Goal: Task Accomplishment & Management: Manage account settings

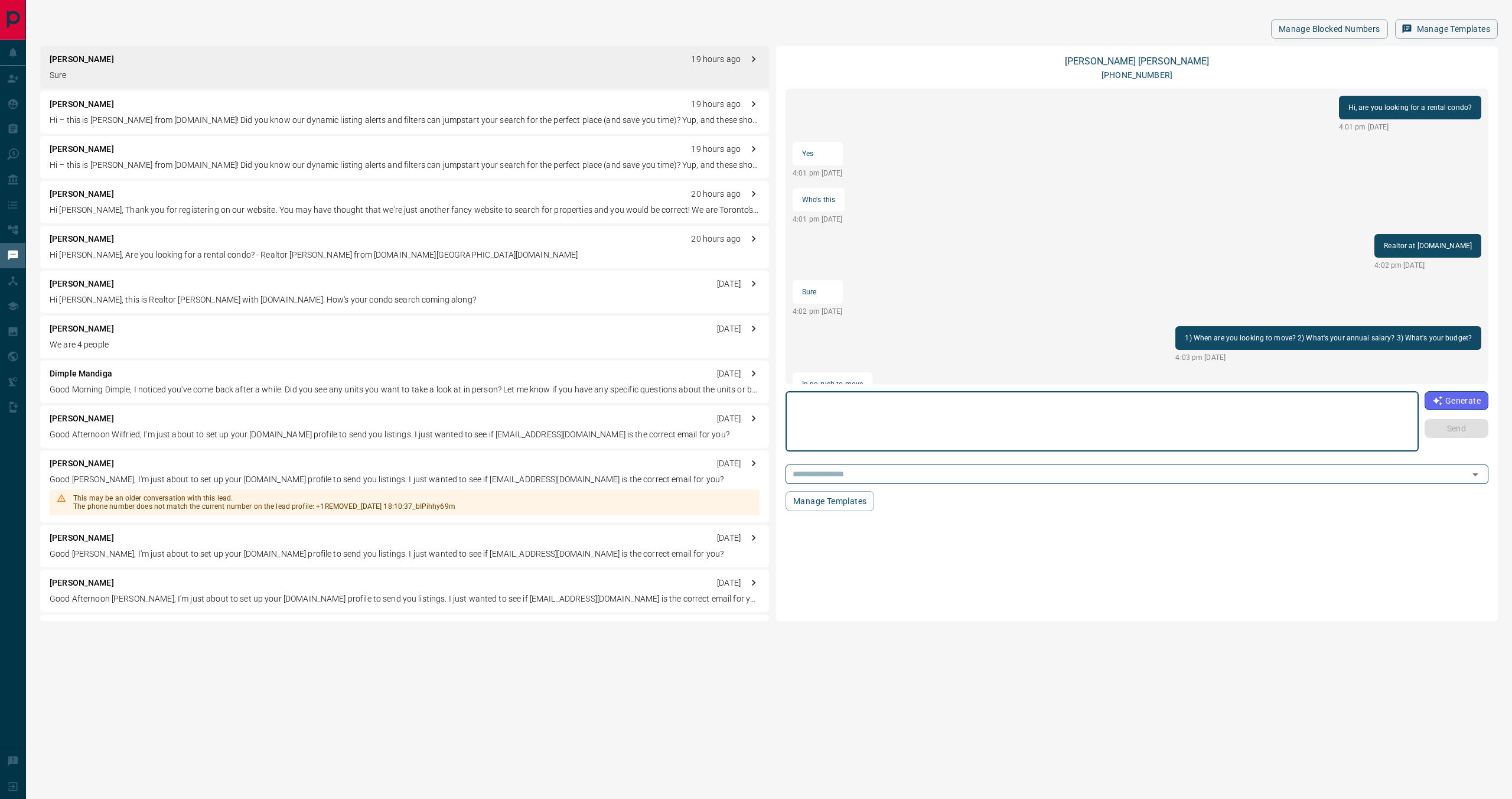
scroll to position [677, 0]
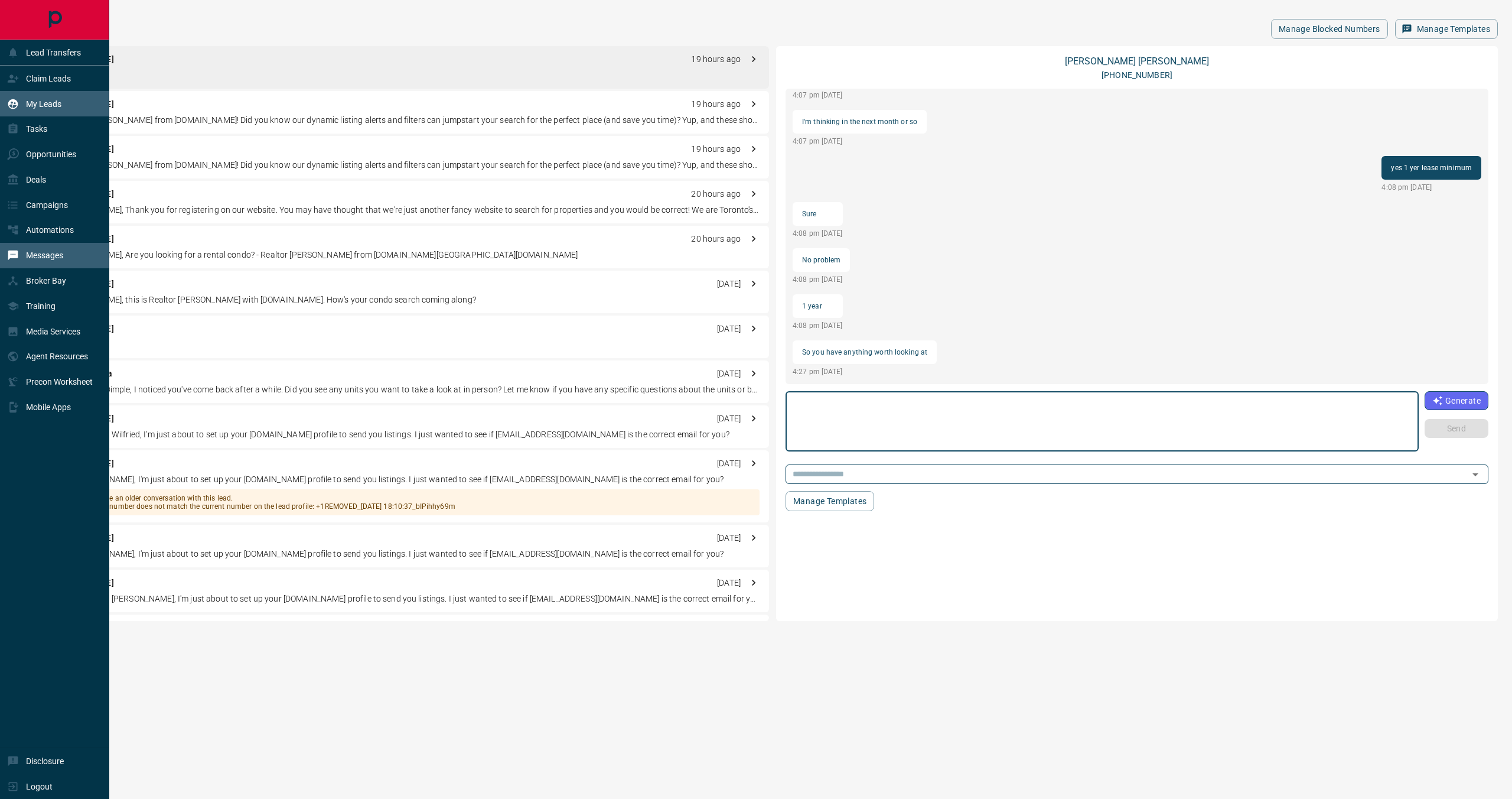
click at [35, 107] on p "My Leads" at bounding box center [43, 104] width 35 height 10
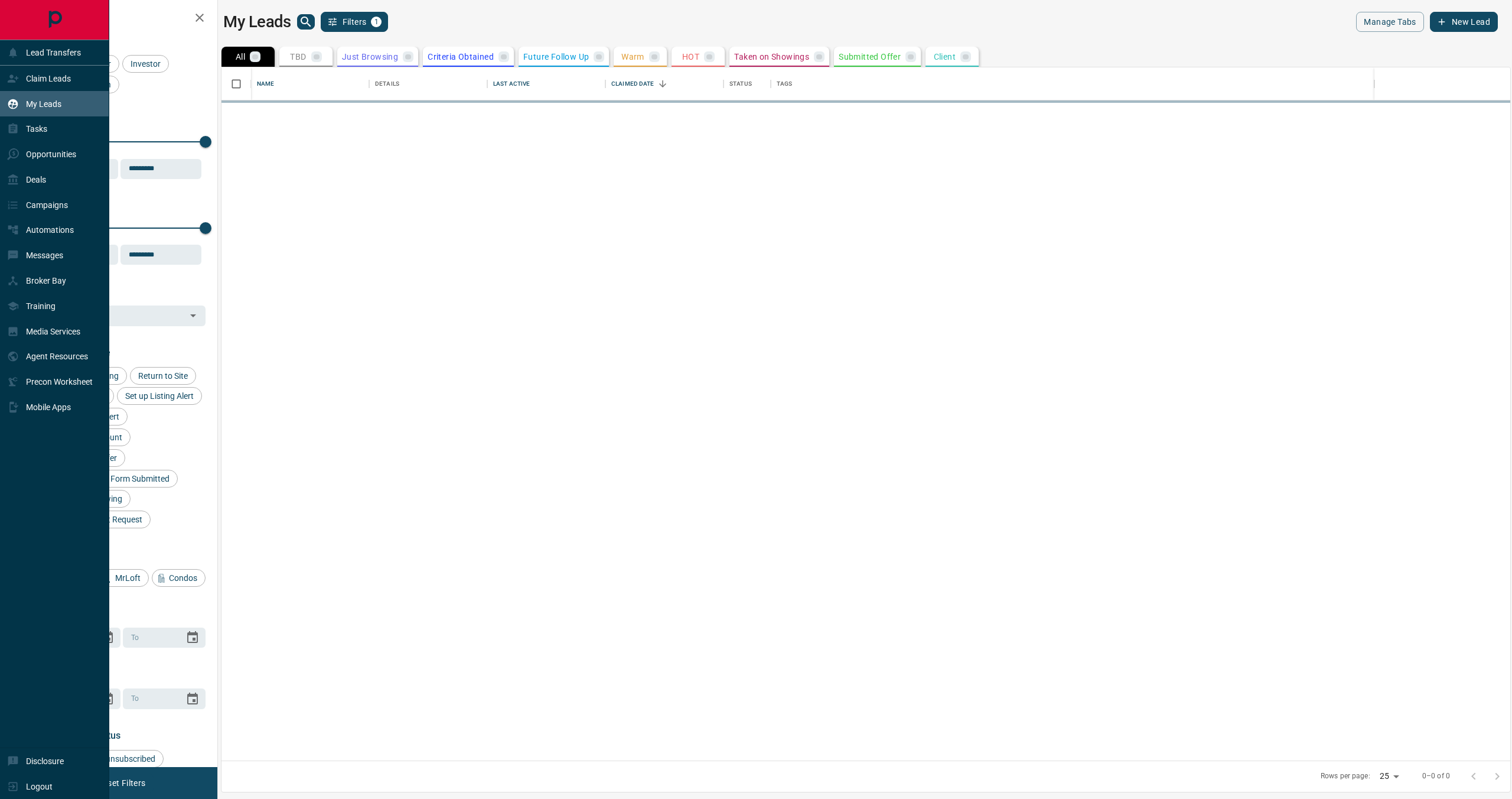
scroll to position [693, 1289]
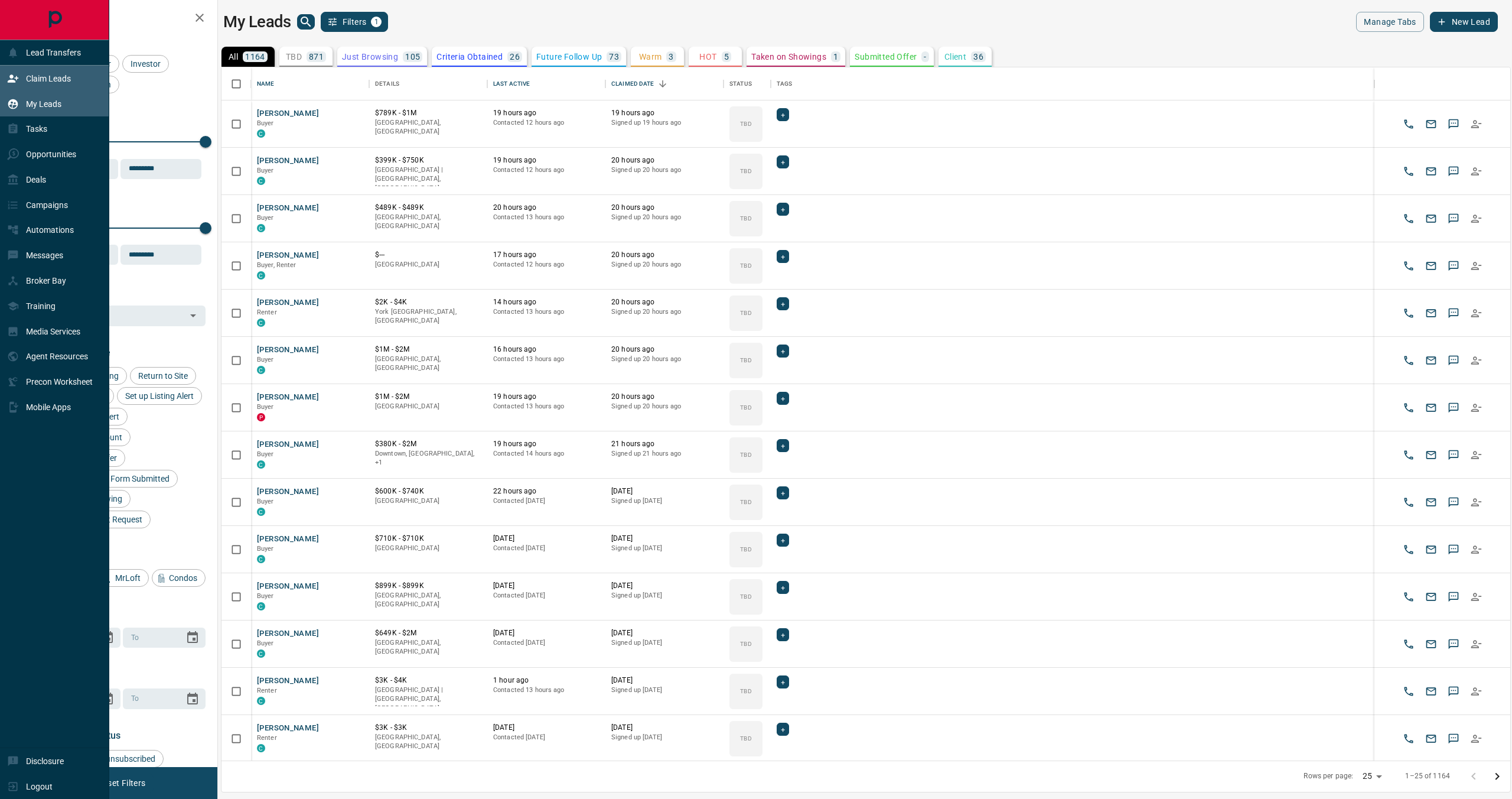
click at [19, 77] on div "Claim Leads" at bounding box center [39, 78] width 64 height 19
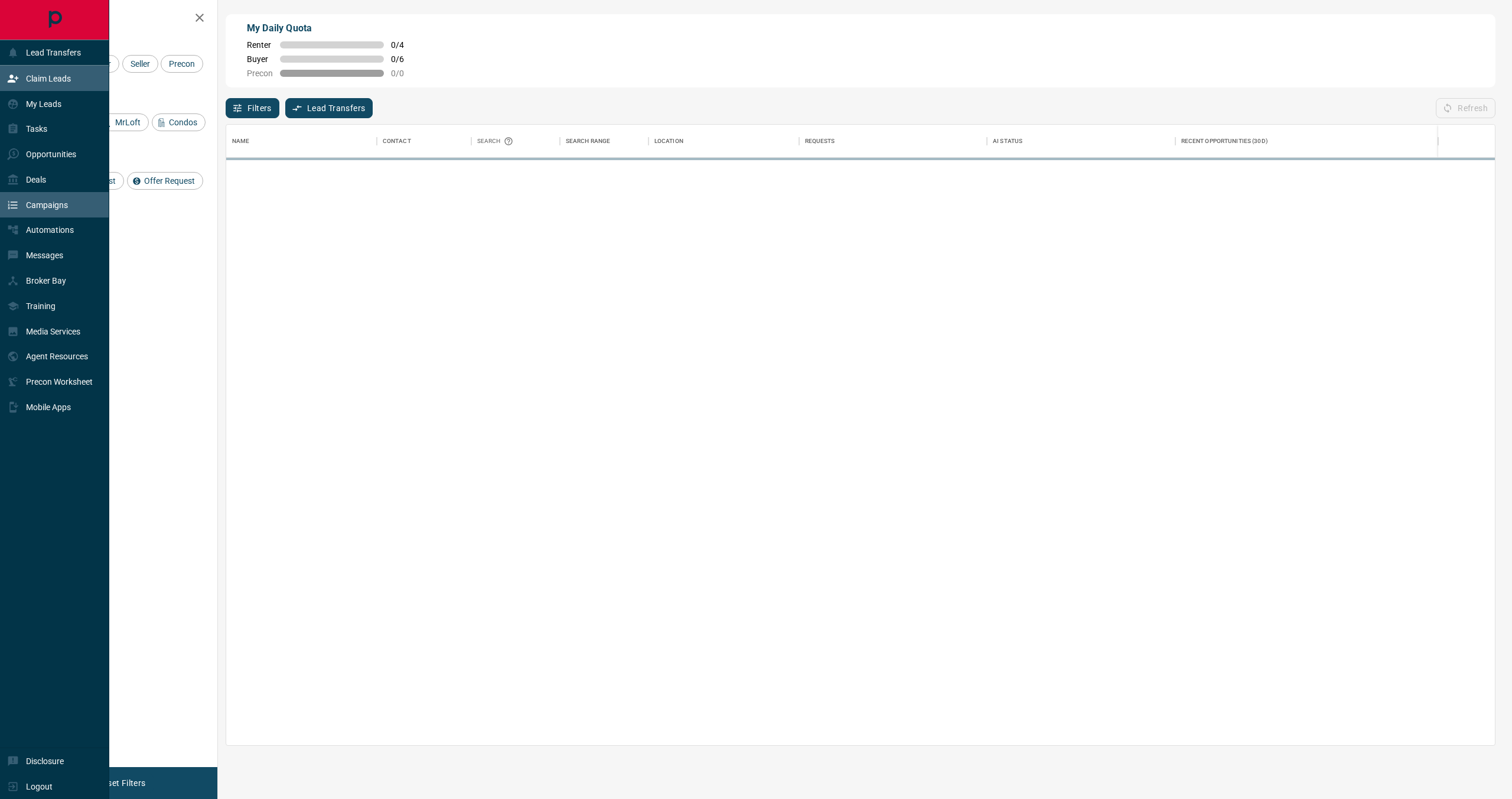
scroll to position [620, 1268]
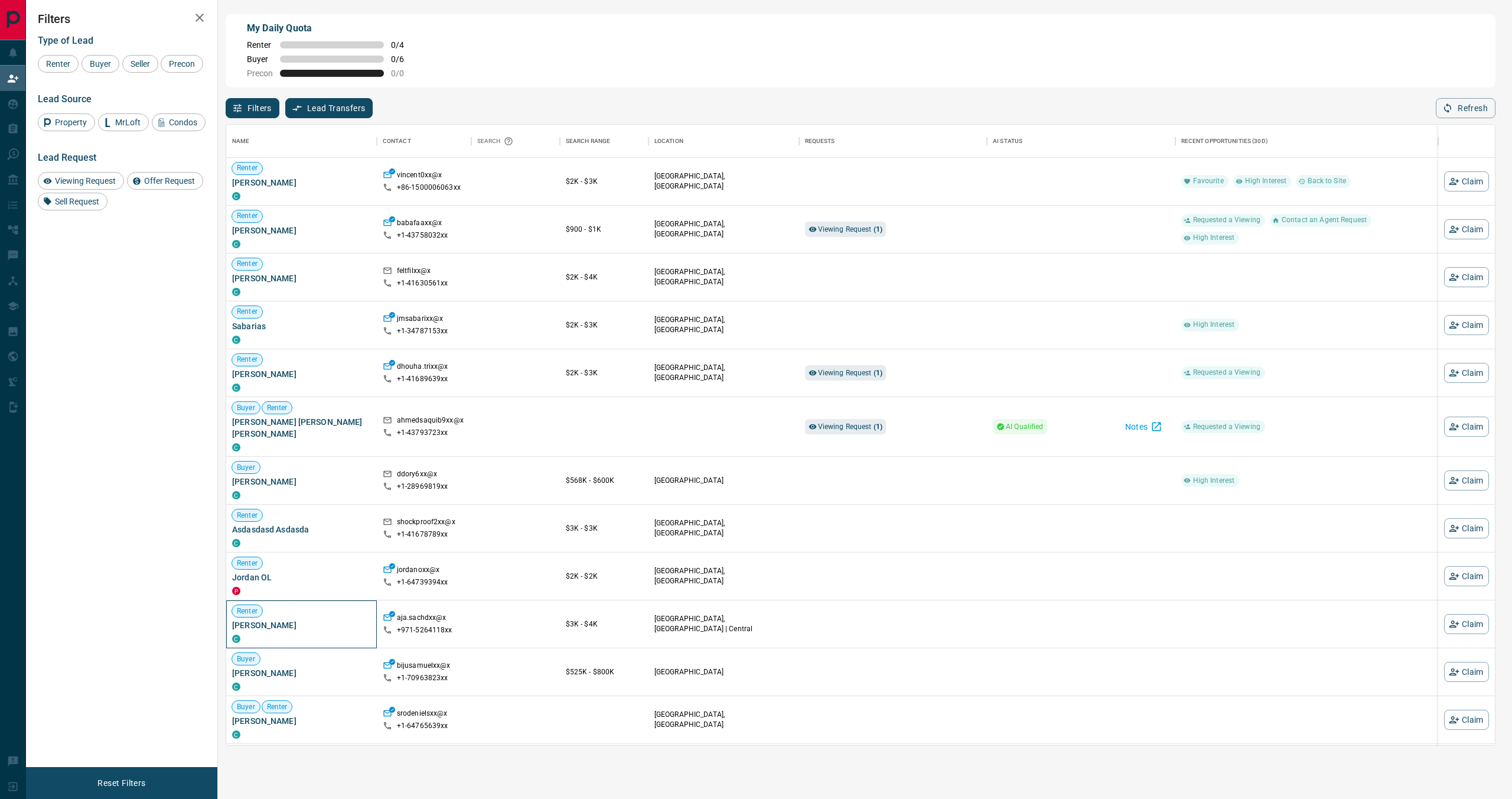
click at [272, 625] on span "[PERSON_NAME]" at bounding box center [301, 625] width 139 height 12
copy div "[PERSON_NAME] C"
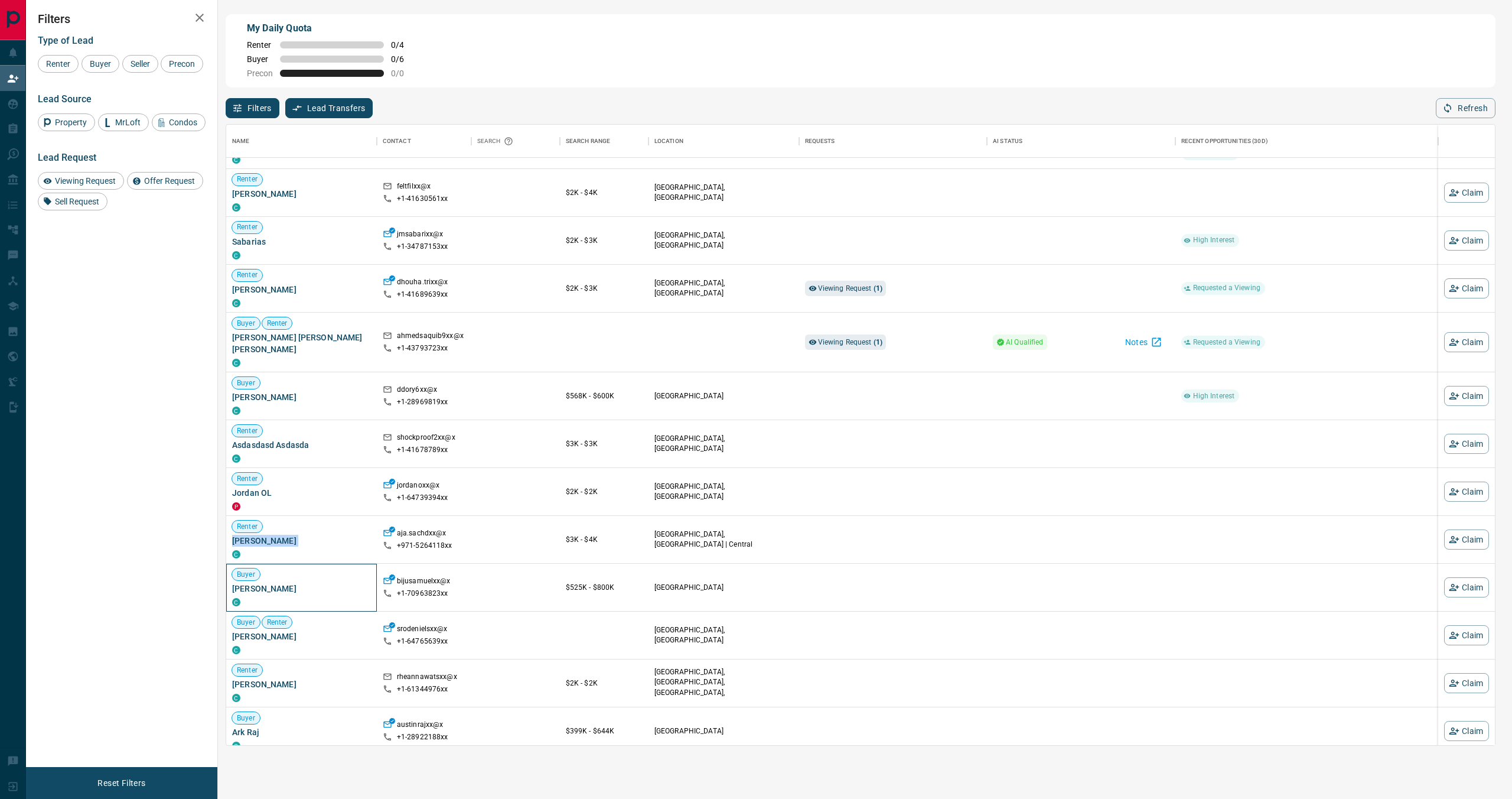
click at [267, 587] on span "[PERSON_NAME]" at bounding box center [301, 588] width 139 height 12
copy div "[PERSON_NAME]"
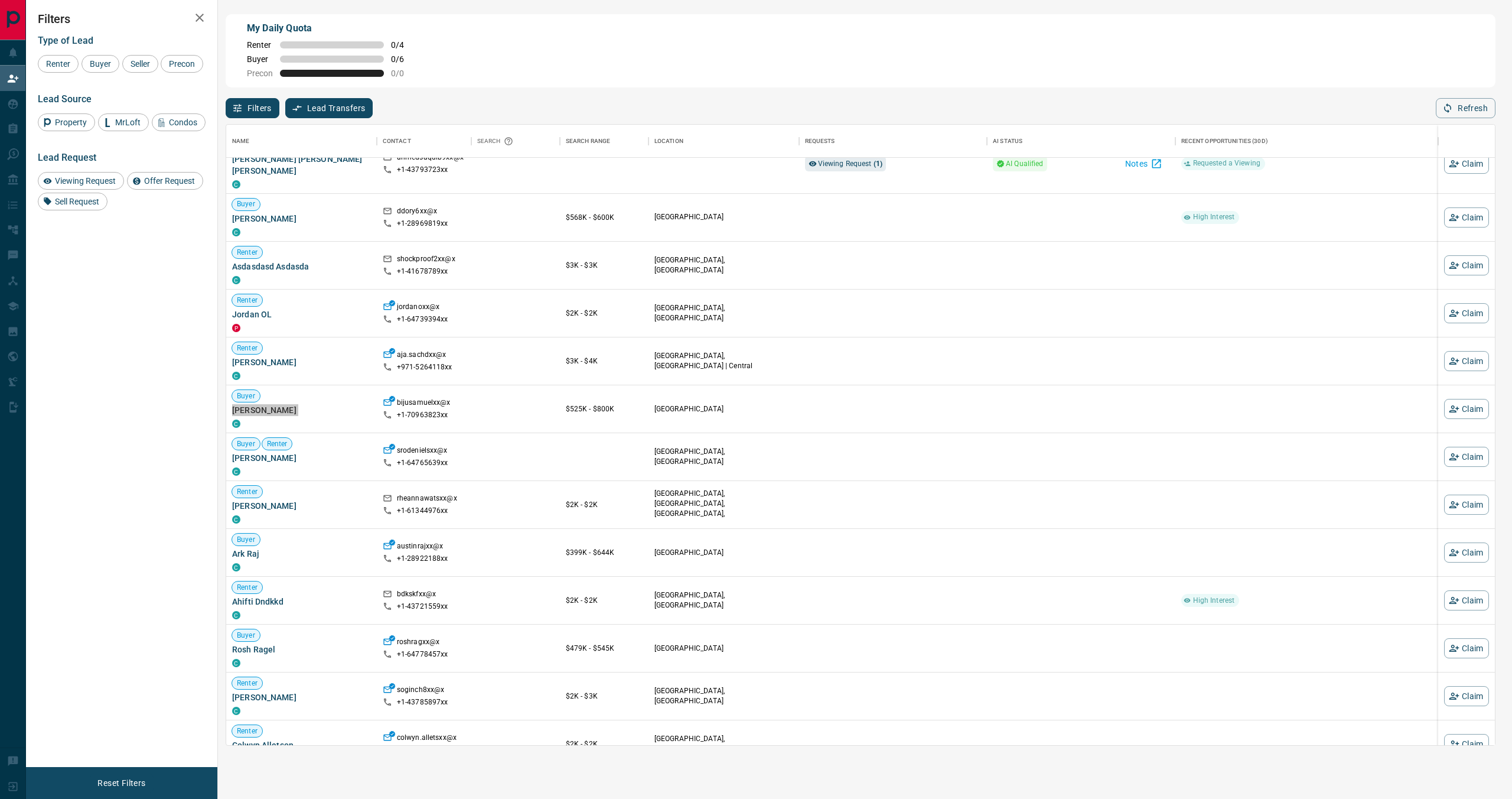
scroll to position [262, 0]
click at [104, 64] on span "Buyer" at bounding box center [100, 63] width 29 height 10
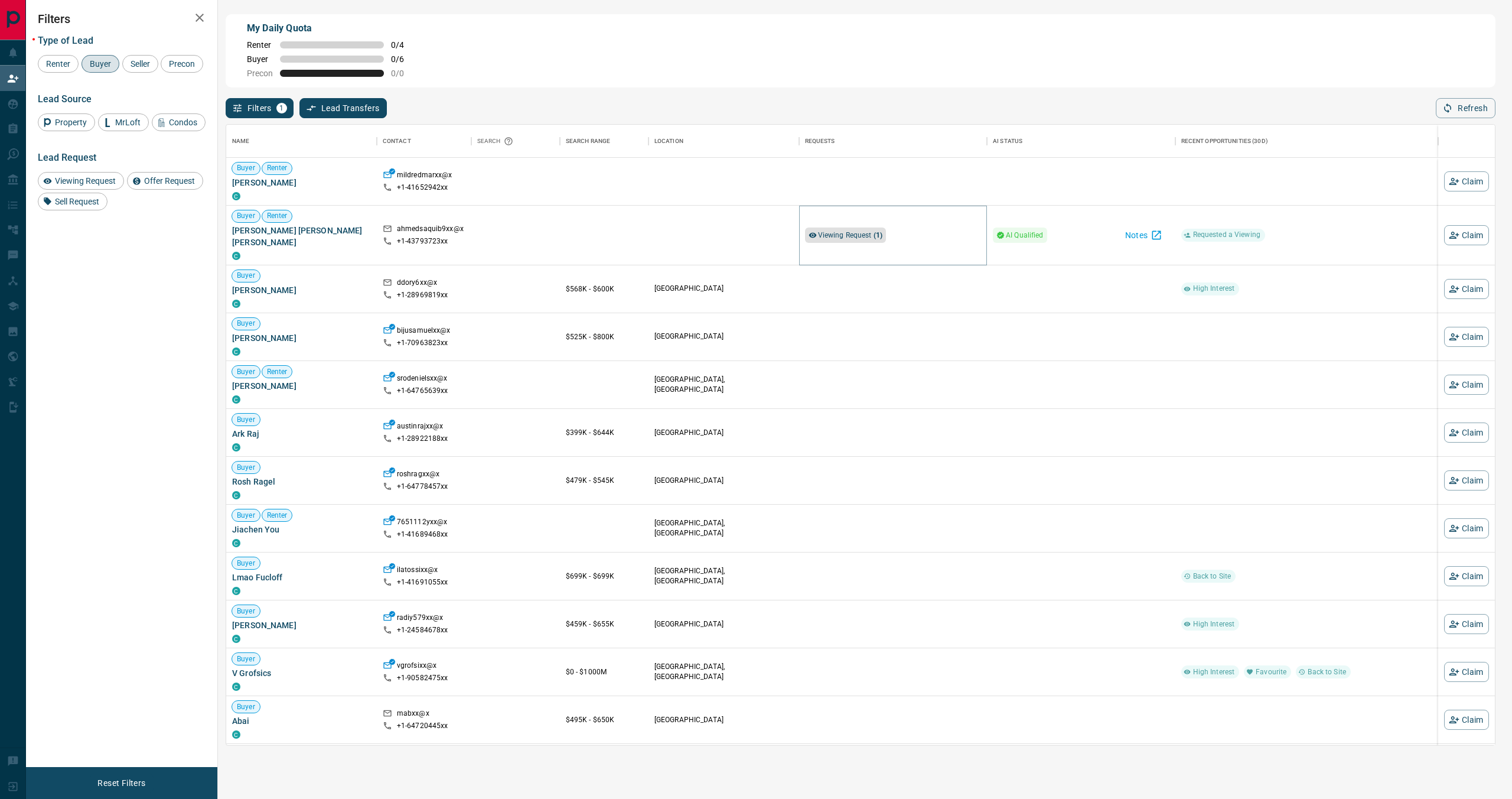
click at [860, 235] on span "Viewing Request ( 1 )" at bounding box center [850, 234] width 65 height 8
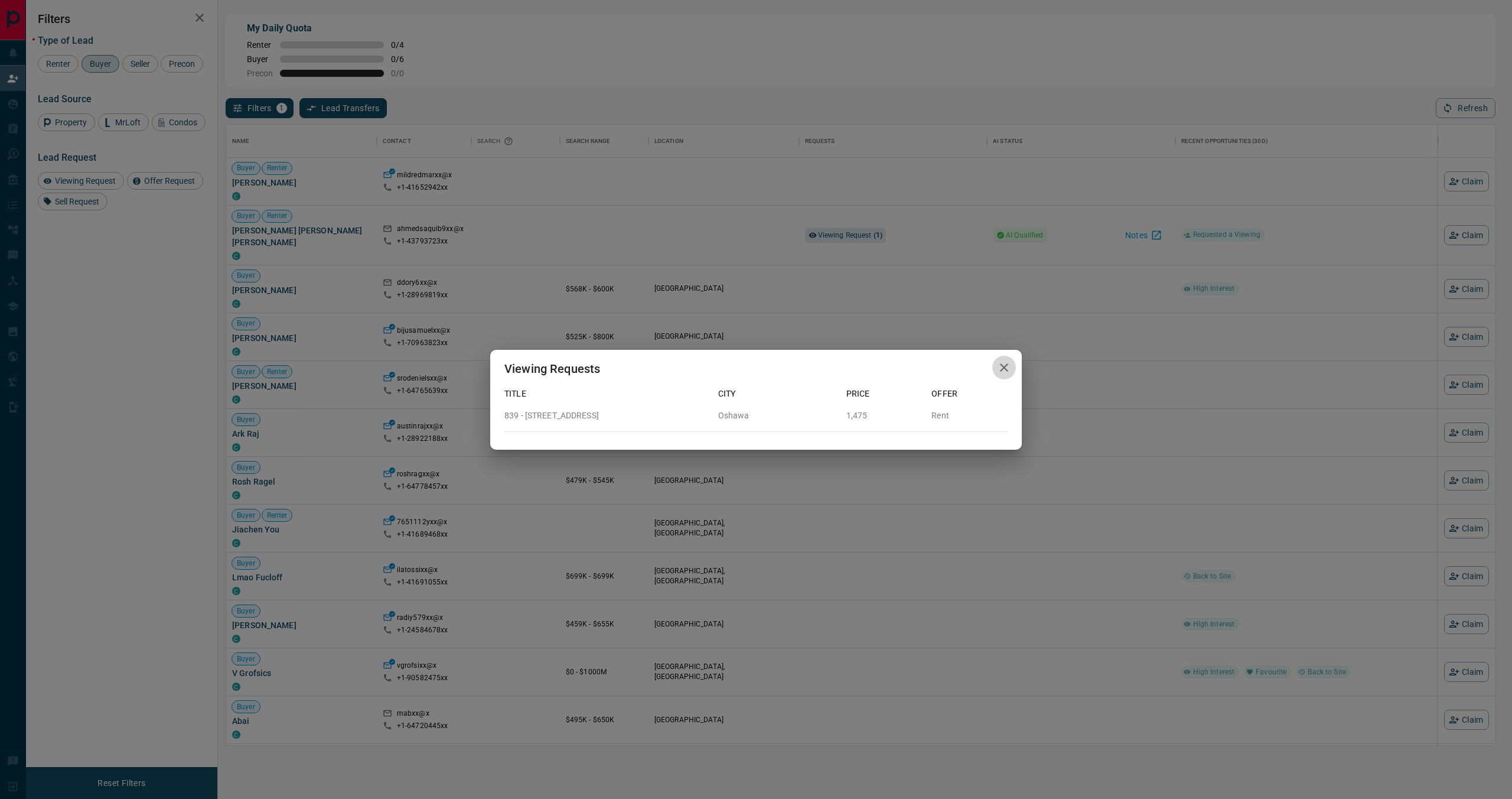
click at [1001, 367] on icon "button" at bounding box center [1004, 367] width 14 height 14
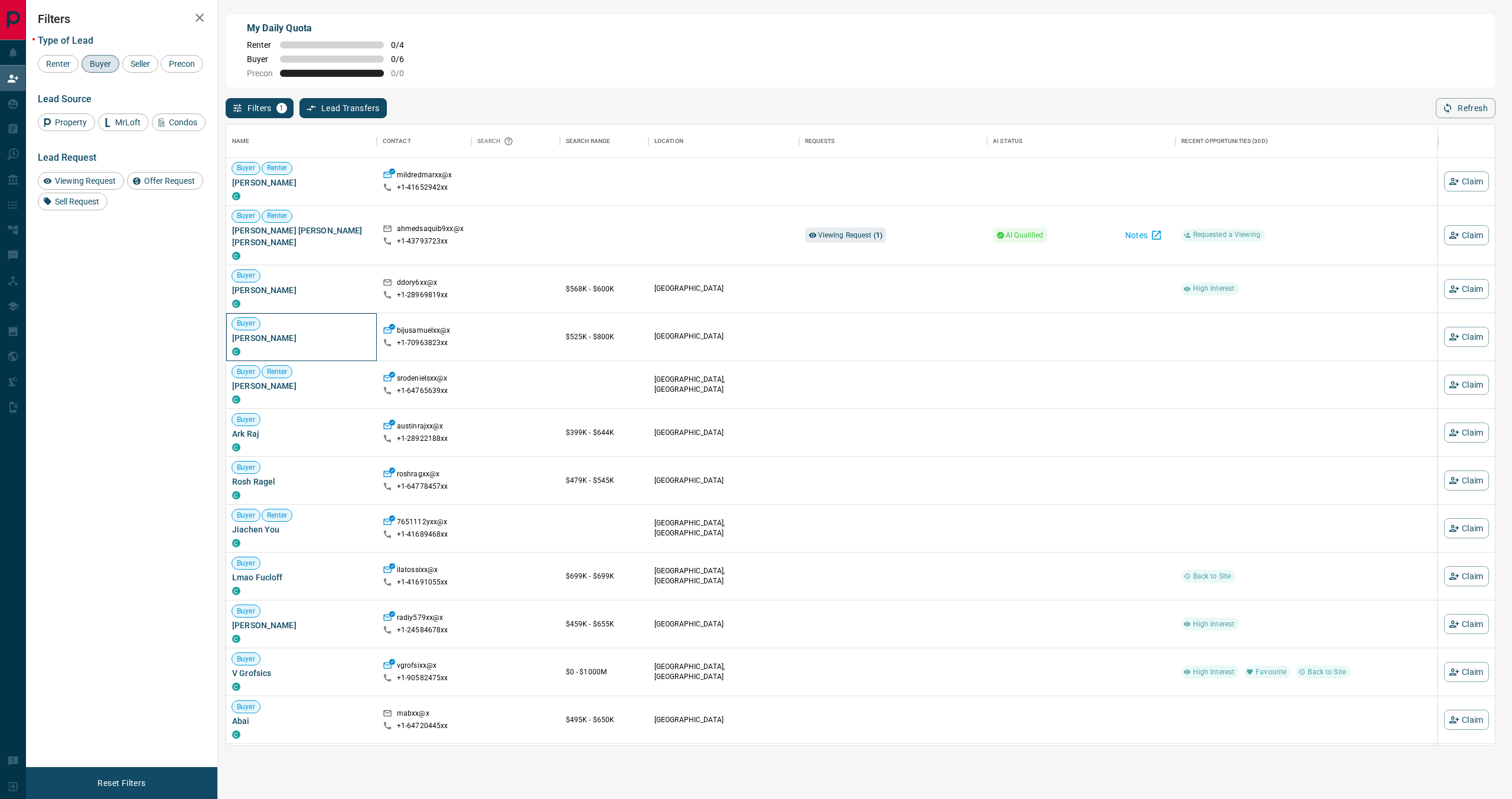
click at [255, 340] on span "[PERSON_NAME]" at bounding box center [301, 338] width 139 height 12
copy div "[PERSON_NAME]"
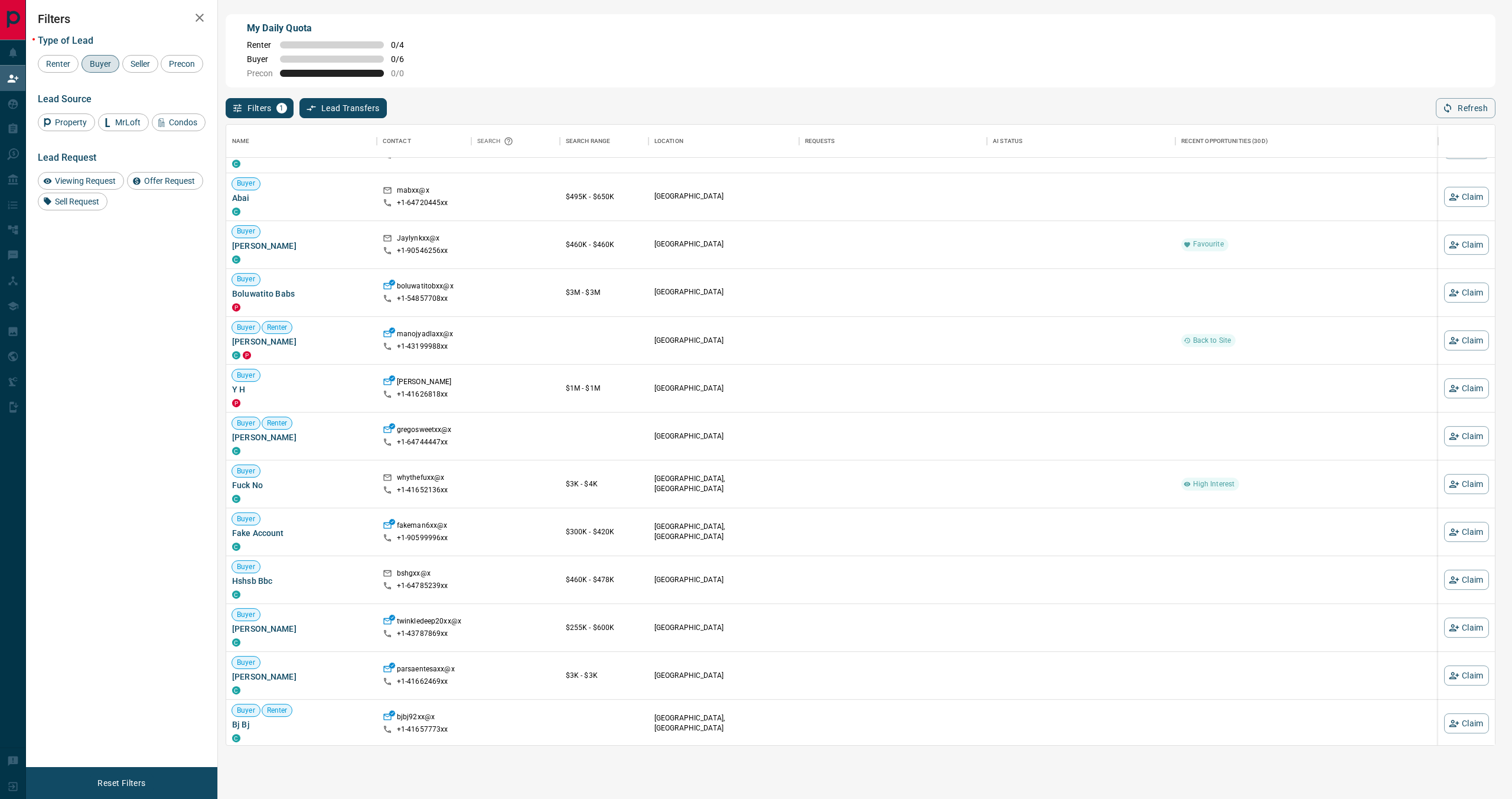
scroll to position [574, 0]
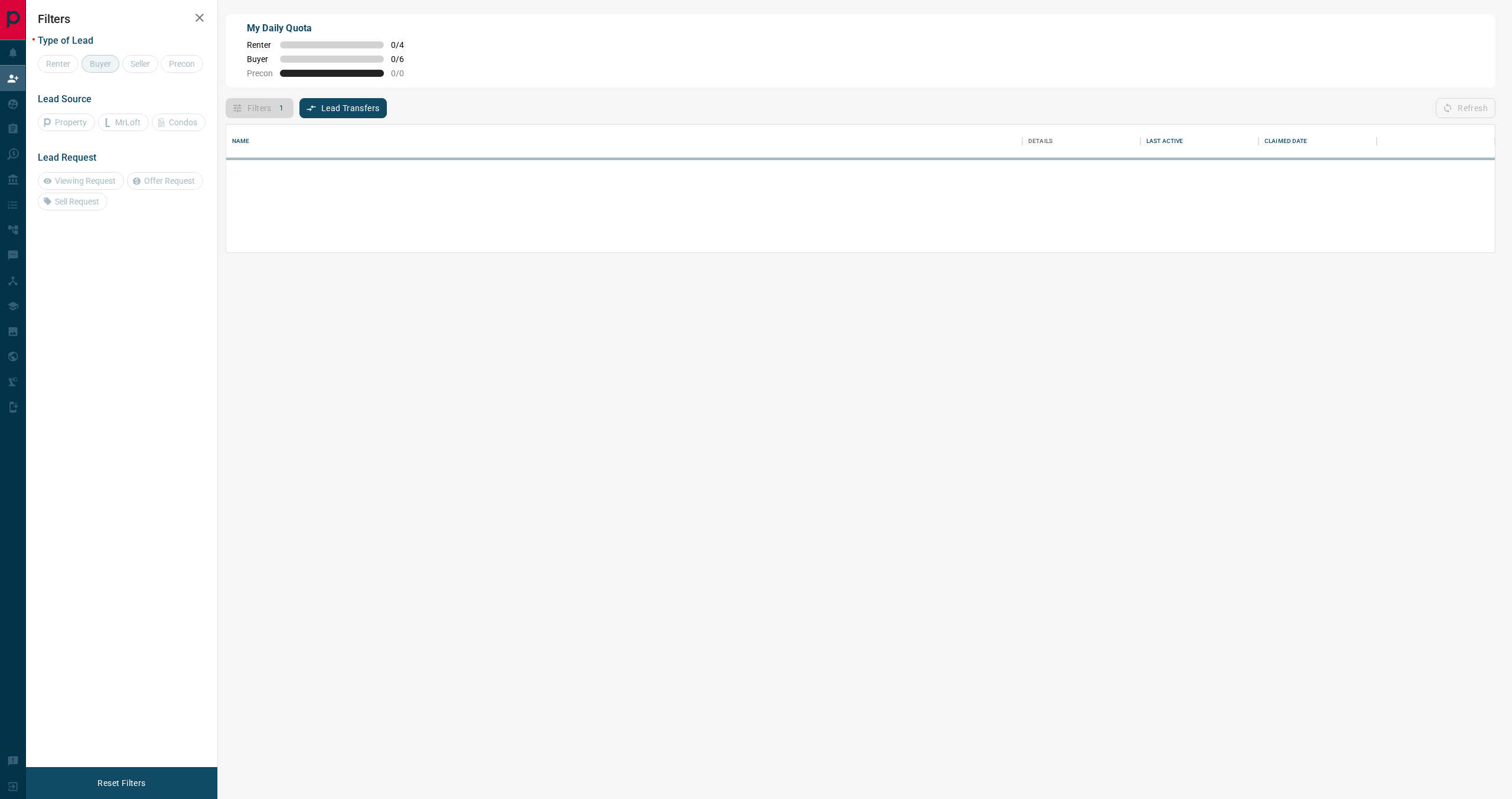
click at [262, 625] on div "Name Details Last Active Claimed Date" at bounding box center [860, 431] width 1270 height 627
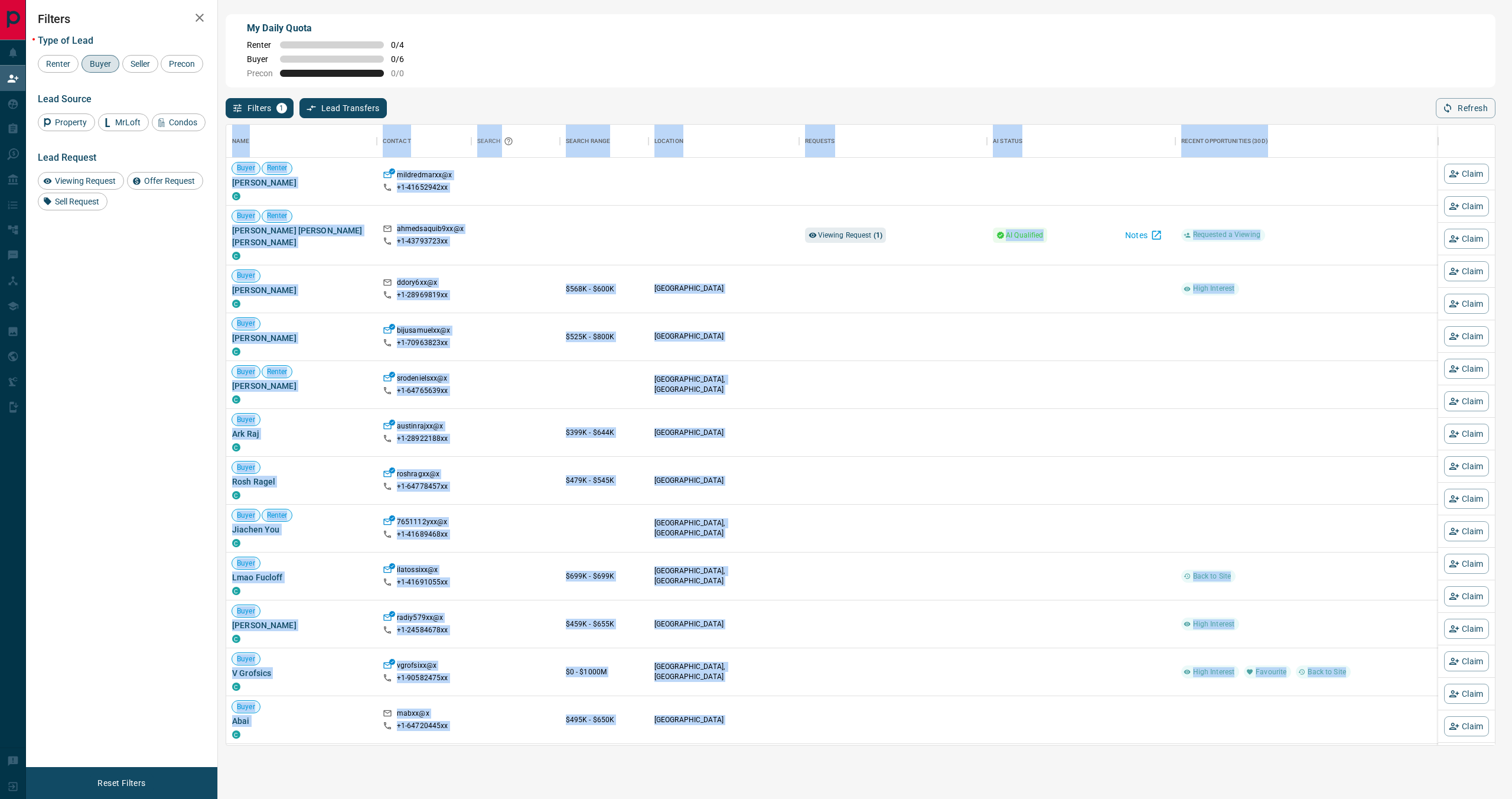
click at [262, 625] on span "[PERSON_NAME]" at bounding box center [301, 625] width 139 height 12
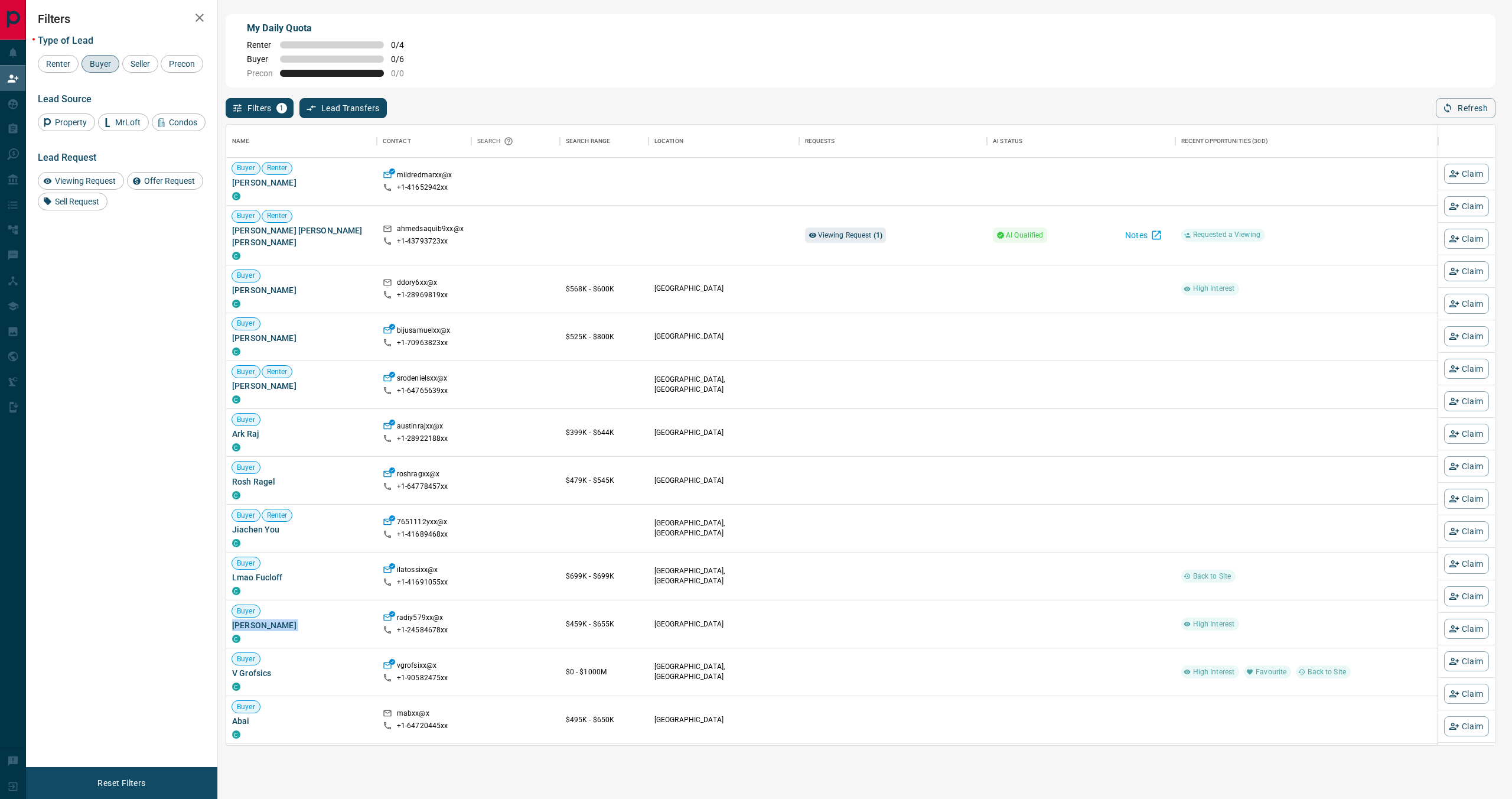
scroll to position [620, 1268]
click at [290, 181] on span "[PERSON_NAME]" at bounding box center [301, 183] width 139 height 12
copy div "[PERSON_NAME] C"
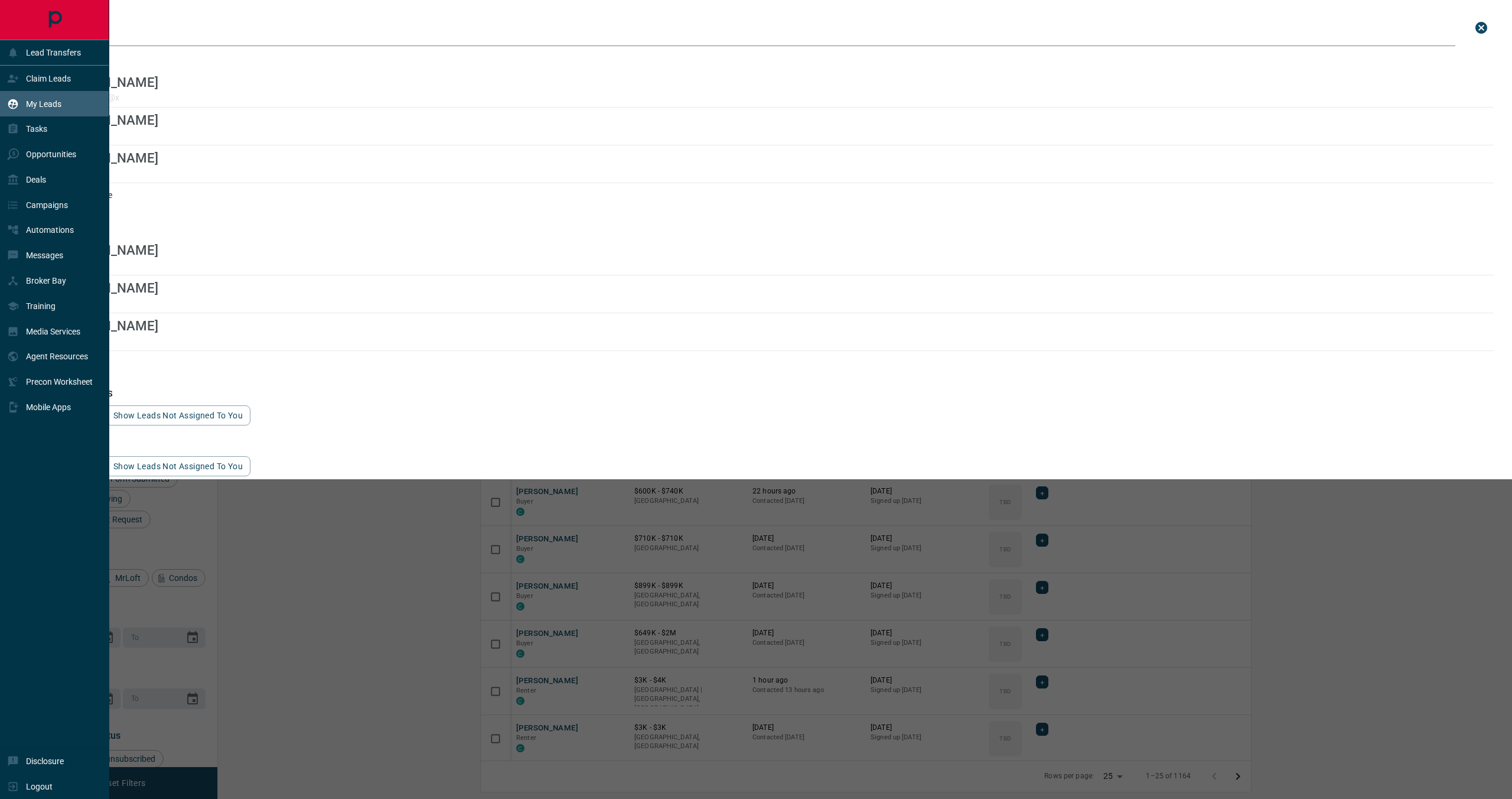
scroll to position [693, 1289]
